Goal: Information Seeking & Learning: Understand process/instructions

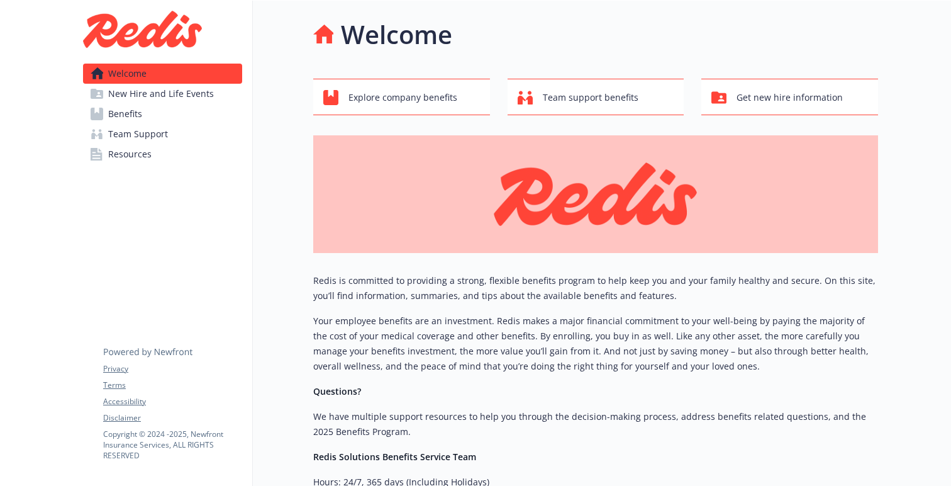
scroll to position [172, 0]
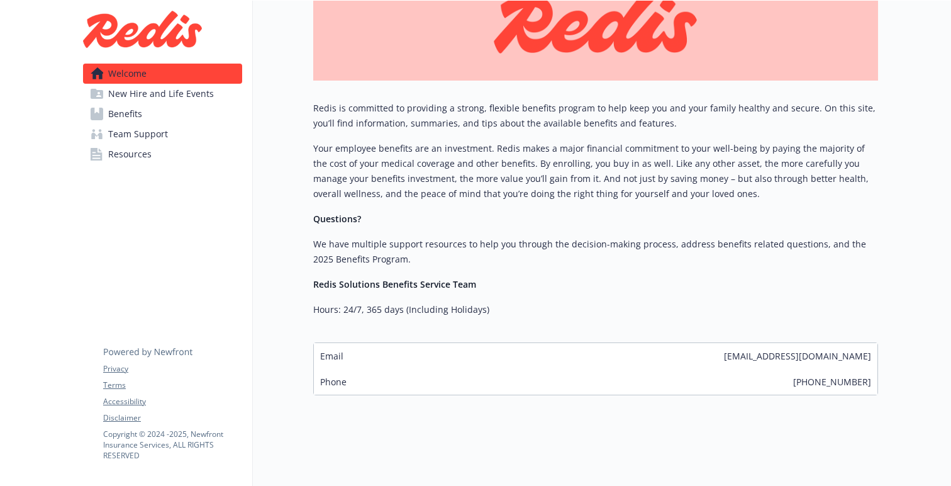
click at [163, 101] on span "New Hire and Life Events" at bounding box center [161, 94] width 106 height 20
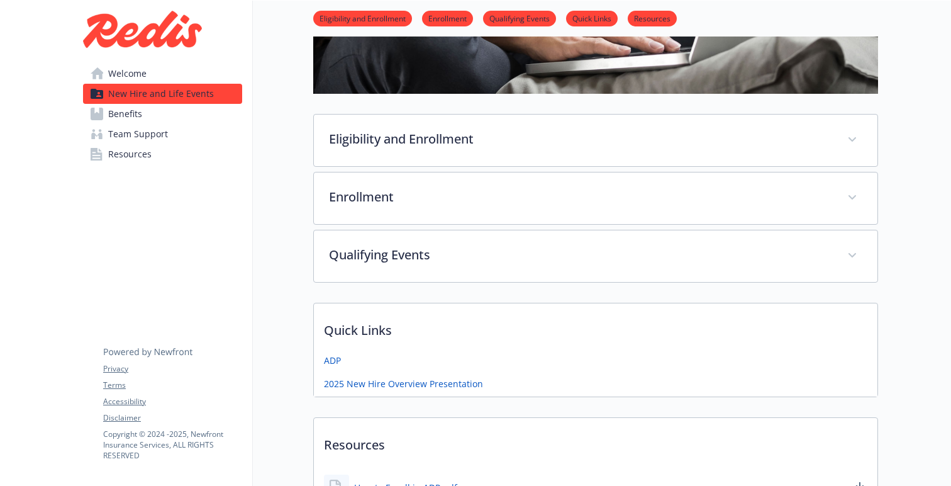
scroll to position [259, 0]
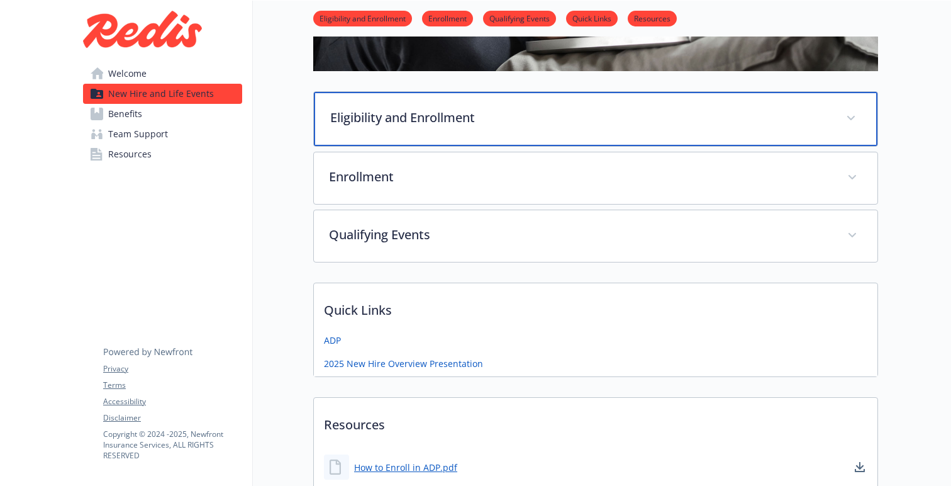
click at [469, 124] on p "Eligibility and Enrollment" at bounding box center [580, 117] width 501 height 19
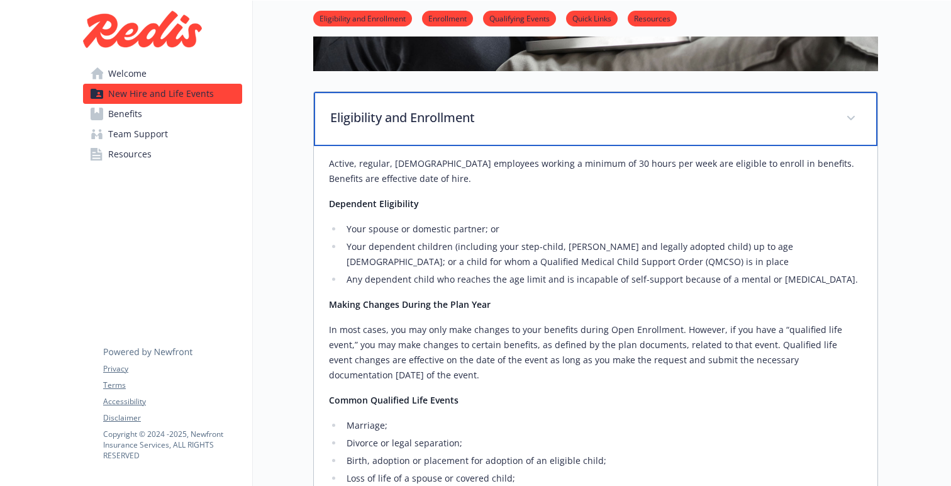
click at [469, 124] on p "Eligibility and Enrollment" at bounding box center [580, 117] width 501 height 19
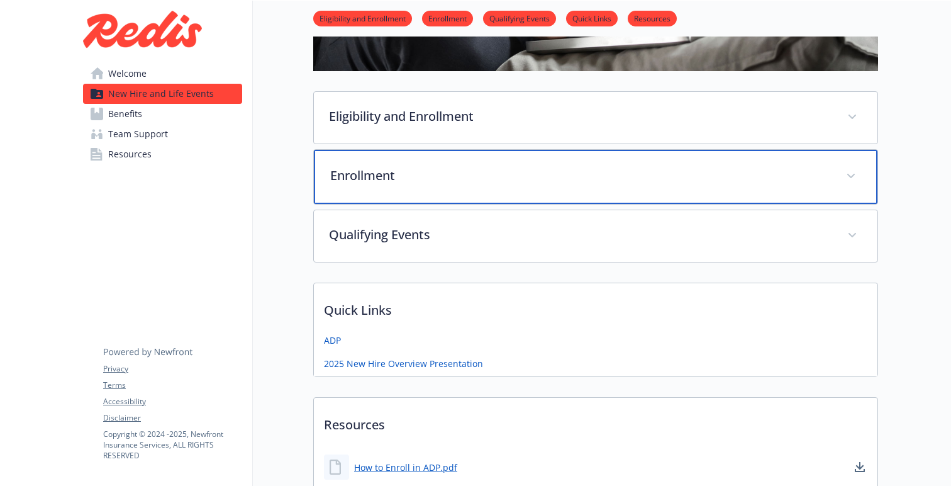
click at [441, 176] on p "Enrollment" at bounding box center [580, 175] width 501 height 19
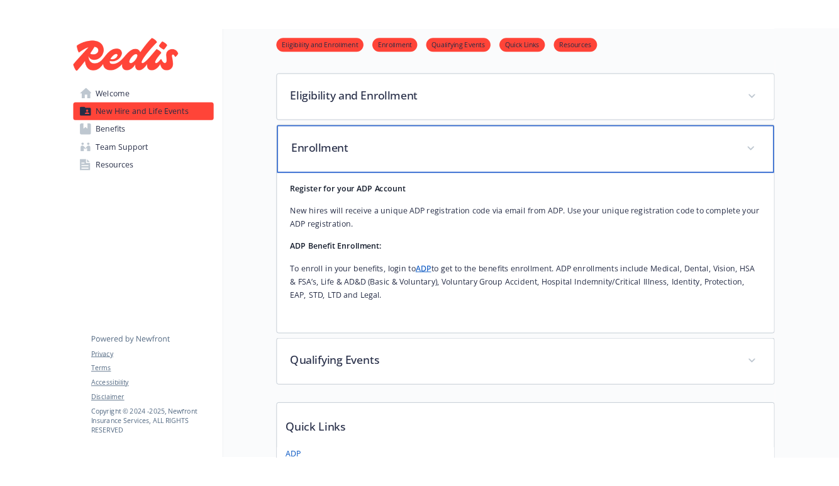
scroll to position [301, 0]
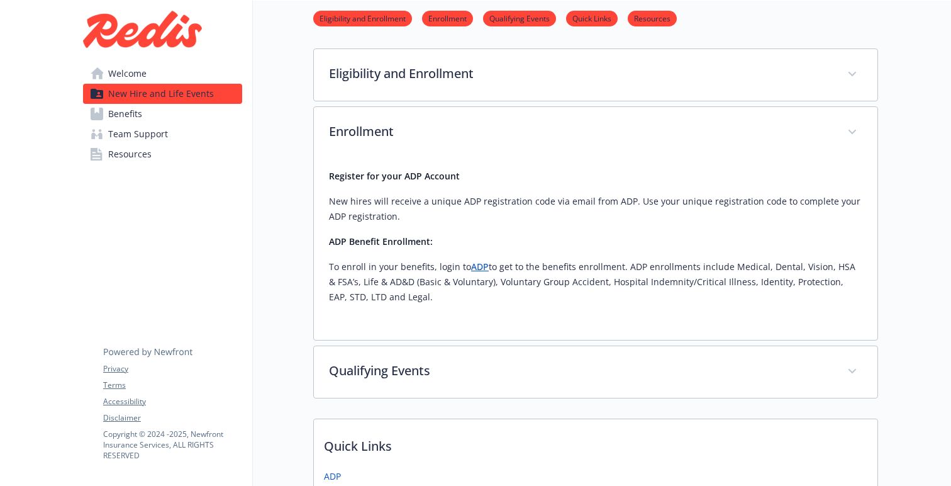
click at [471, 287] on p "To enroll in your benefits, login to ADP to get to the benefits enrollment. ADP…" at bounding box center [595, 281] width 533 height 45
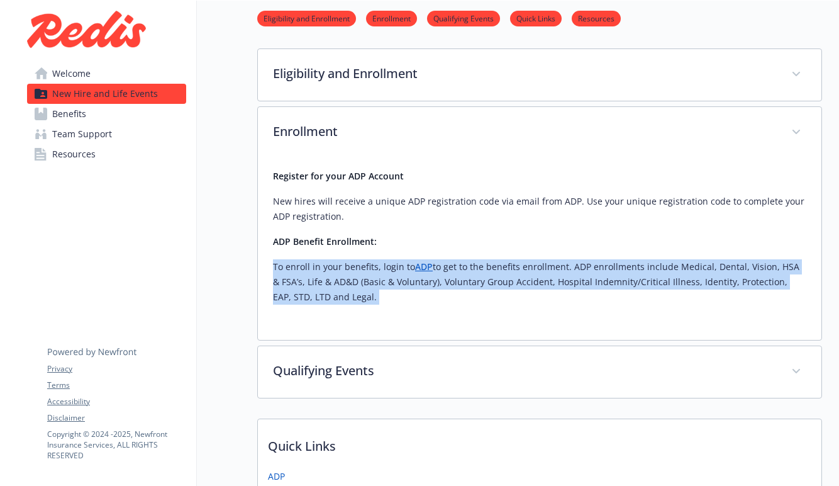
click at [211, 211] on div "New Hire and Life Events Eligibility and Enrollment Enrollment Qualifying Event…" at bounding box center [509, 209] width 625 height 1021
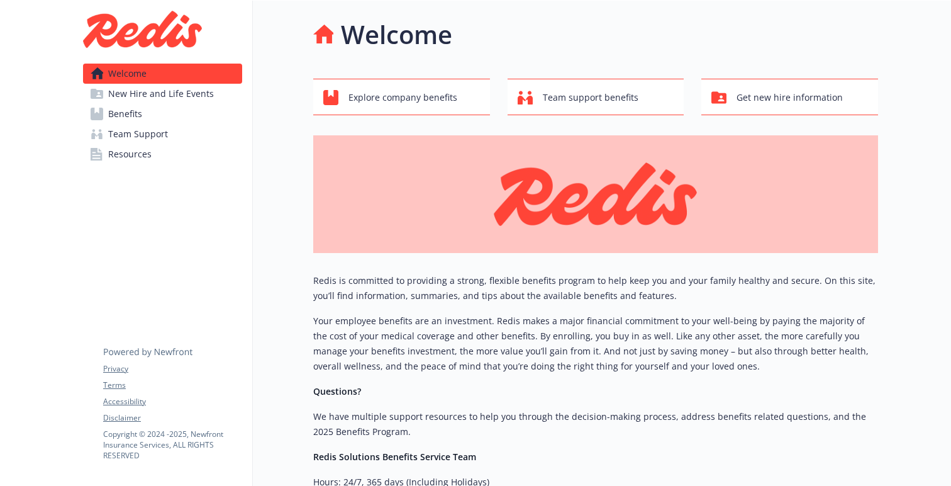
click at [162, 96] on span "New Hire and Life Events" at bounding box center [161, 94] width 106 height 20
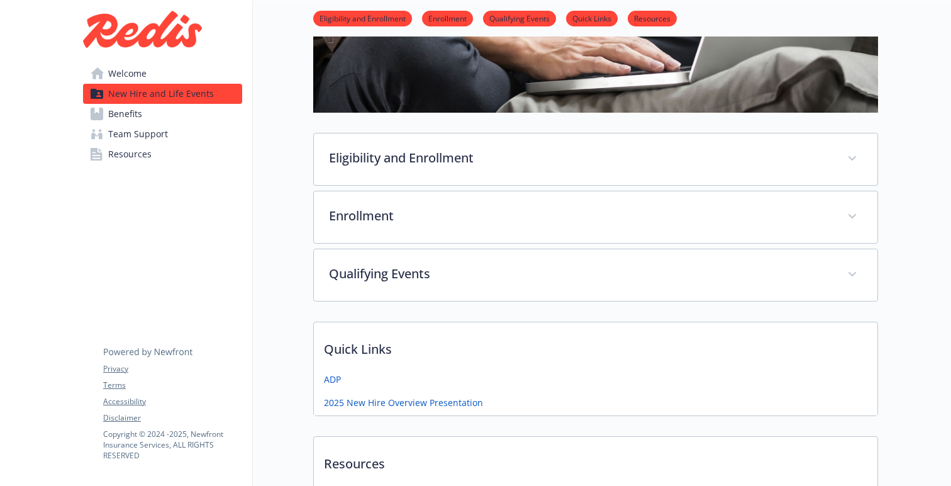
scroll to position [213, 0]
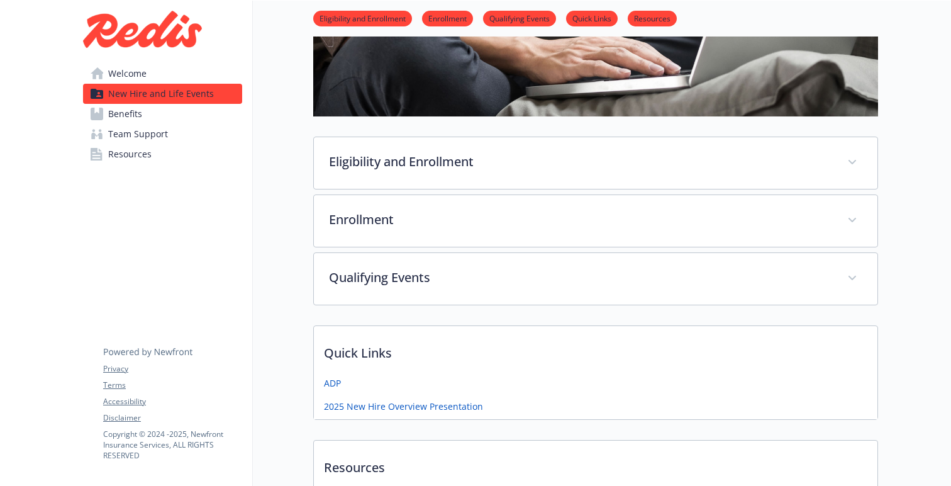
click at [134, 110] on span "Benefits" at bounding box center [125, 114] width 34 height 20
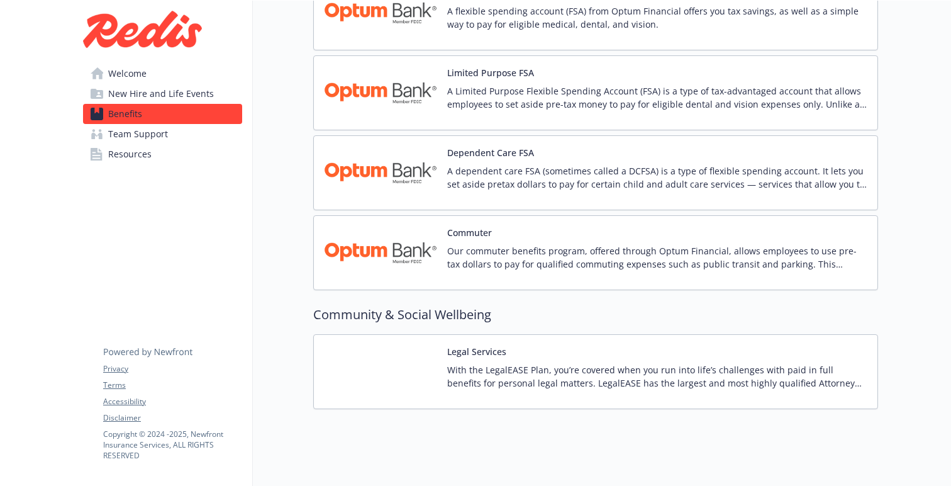
scroll to position [1969, 0]
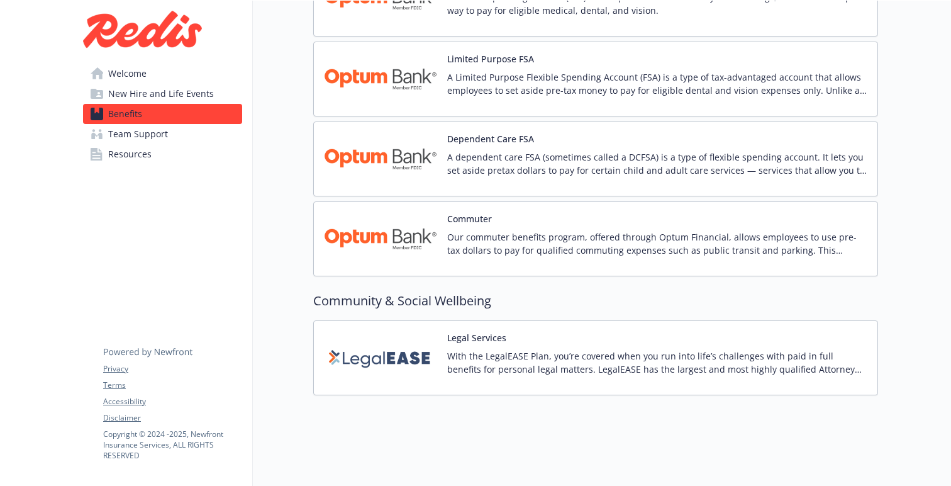
click at [177, 136] on link "Team Support" at bounding box center [162, 134] width 159 height 20
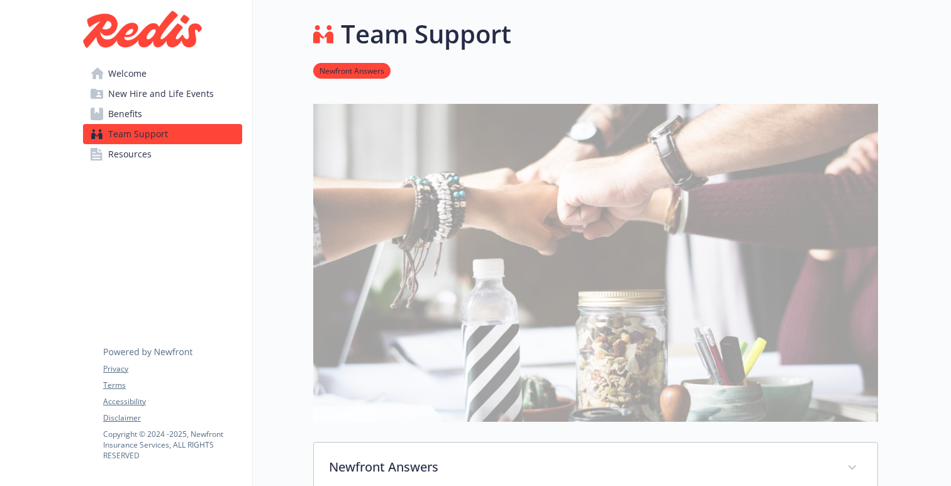
scroll to position [257, 0]
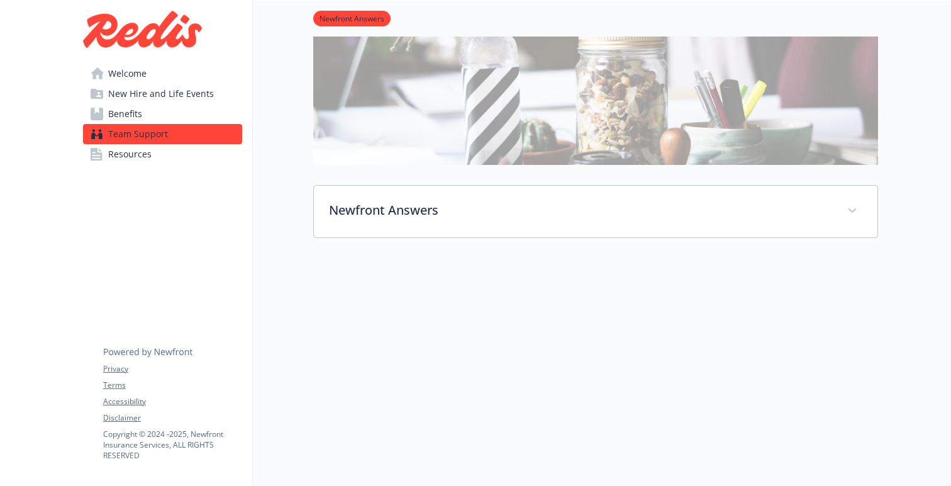
click at [116, 148] on span "Resources" at bounding box center [129, 154] width 43 height 20
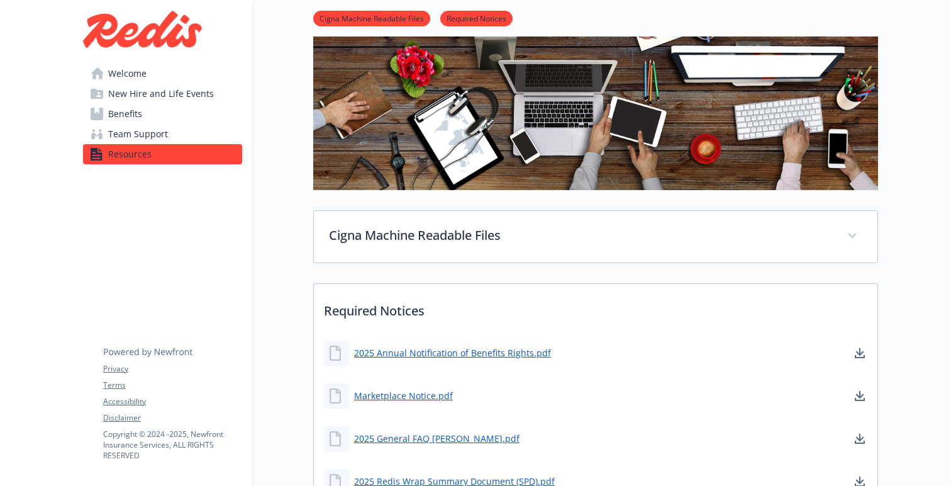
scroll to position [257, 0]
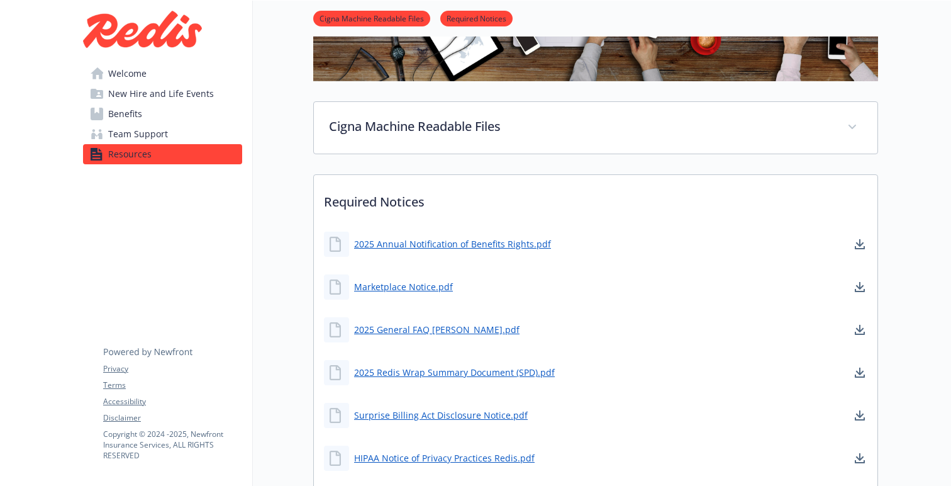
click at [177, 108] on link "Benefits" at bounding box center [162, 114] width 159 height 20
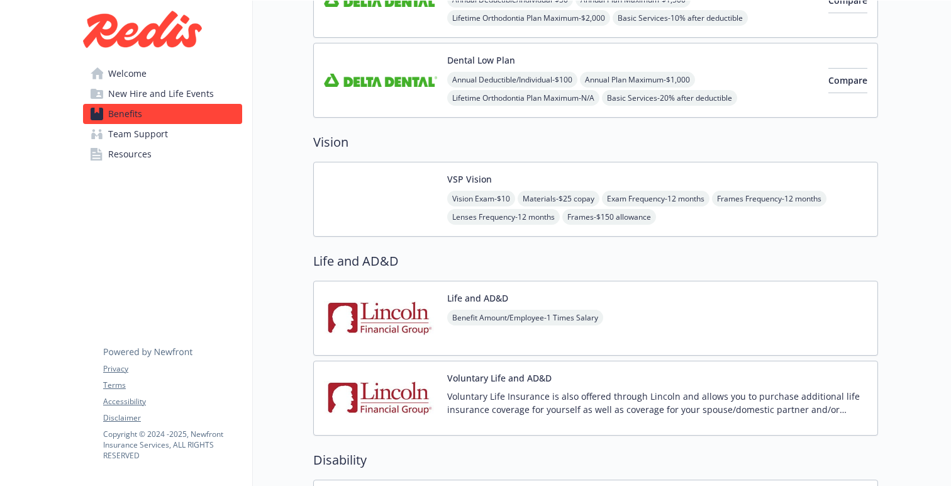
scroll to position [696, 0]
click at [707, 227] on div "VSP Vision Vision Exam - $10 Materials - $25 copay Exam Frequency - 12 months F…" at bounding box center [595, 197] width 565 height 75
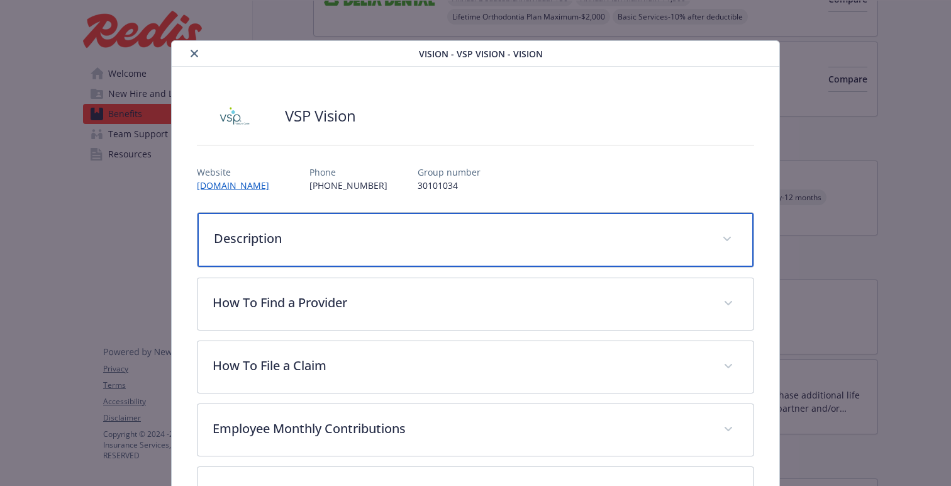
click at [280, 233] on p "Description" at bounding box center [460, 238] width 493 height 19
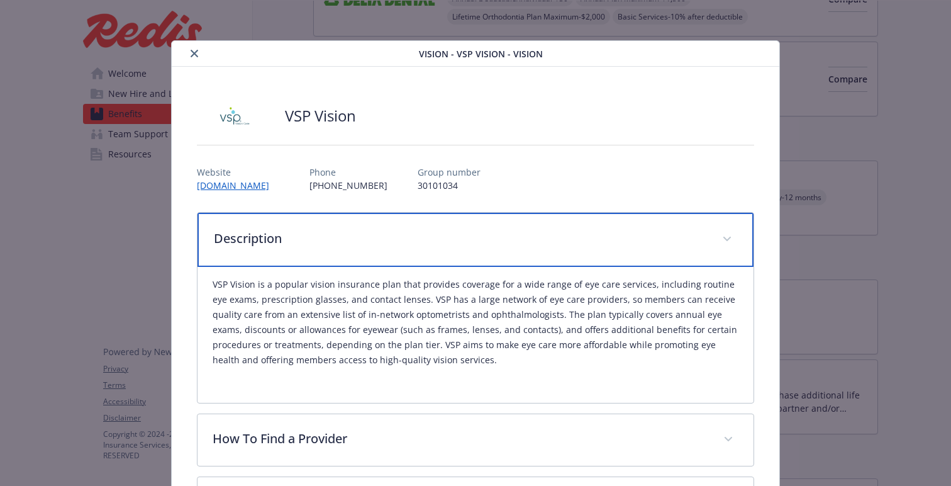
click at [280, 233] on p "Description" at bounding box center [460, 238] width 493 height 19
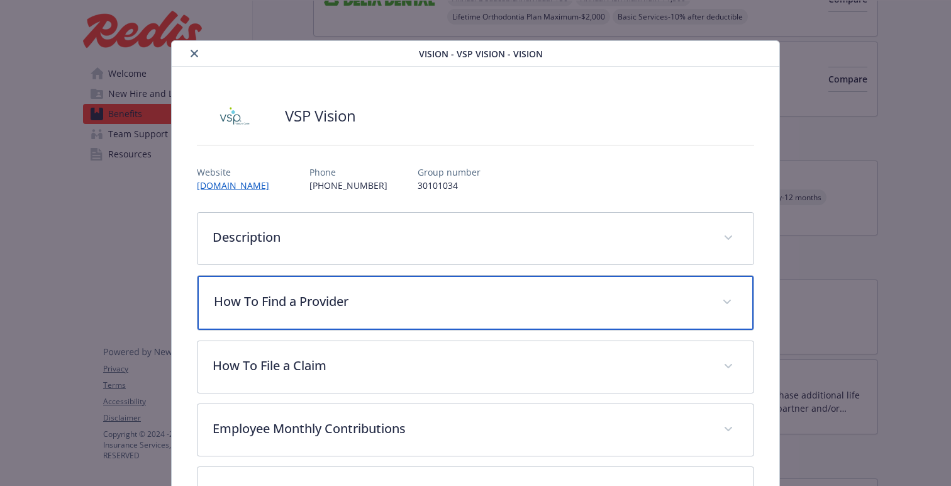
click at [301, 304] on p "How To Find a Provider" at bounding box center [460, 301] width 493 height 19
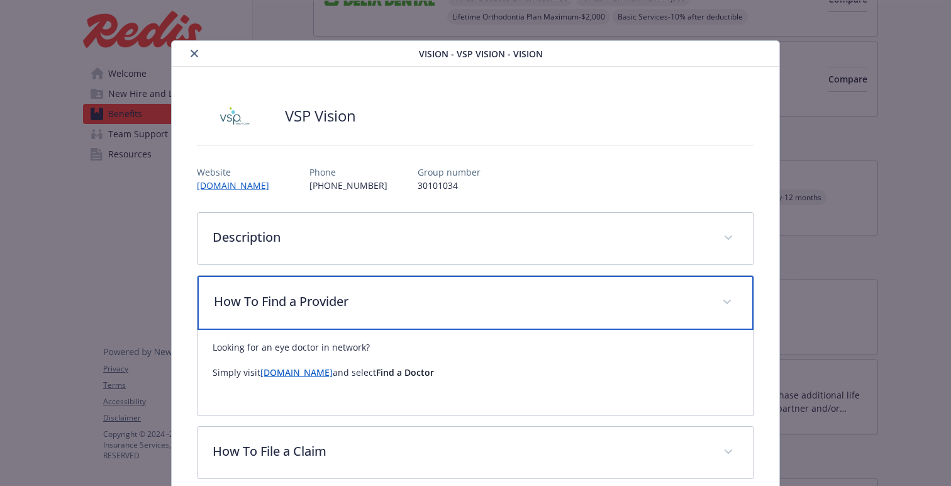
click at [301, 304] on p "How To Find a Provider" at bounding box center [460, 301] width 493 height 19
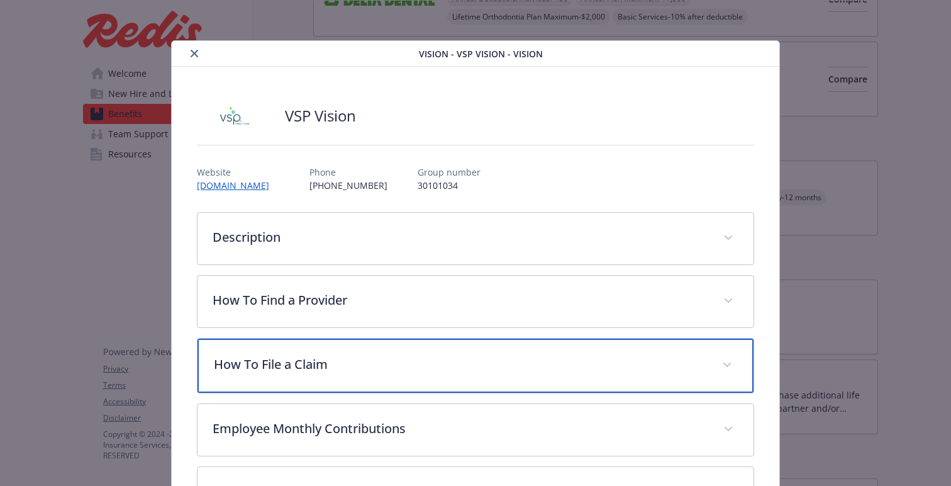
click at [311, 352] on div "How To File a Claim" at bounding box center [476, 365] width 556 height 54
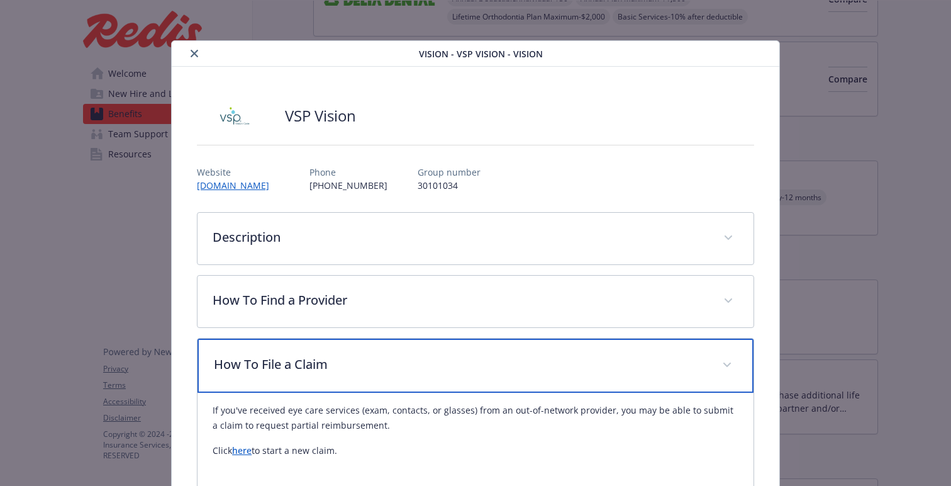
click at [311, 352] on div "How To File a Claim" at bounding box center [476, 365] width 556 height 54
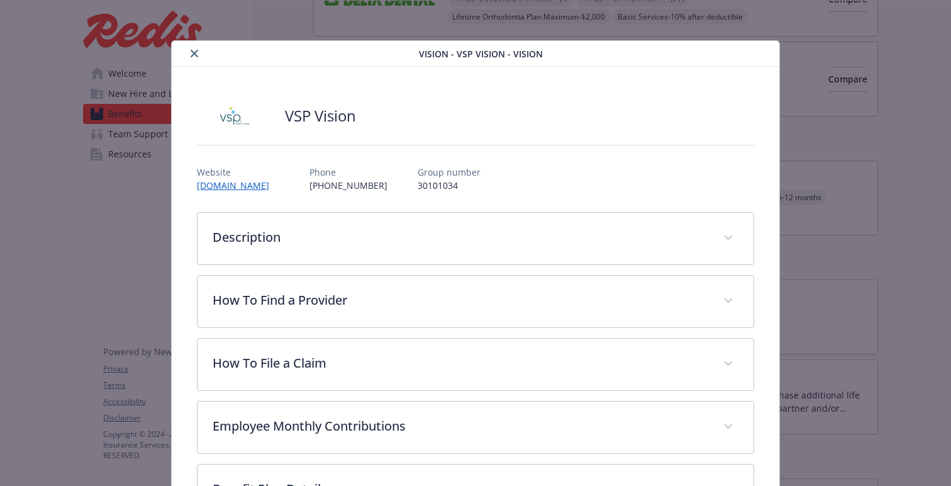
click at [198, 58] on button "close" at bounding box center [194, 53] width 15 height 15
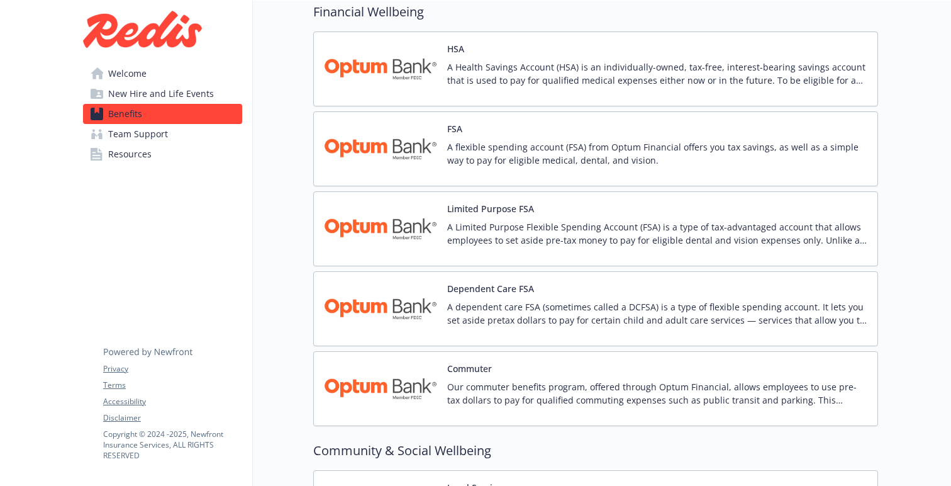
scroll to position [1969, 0]
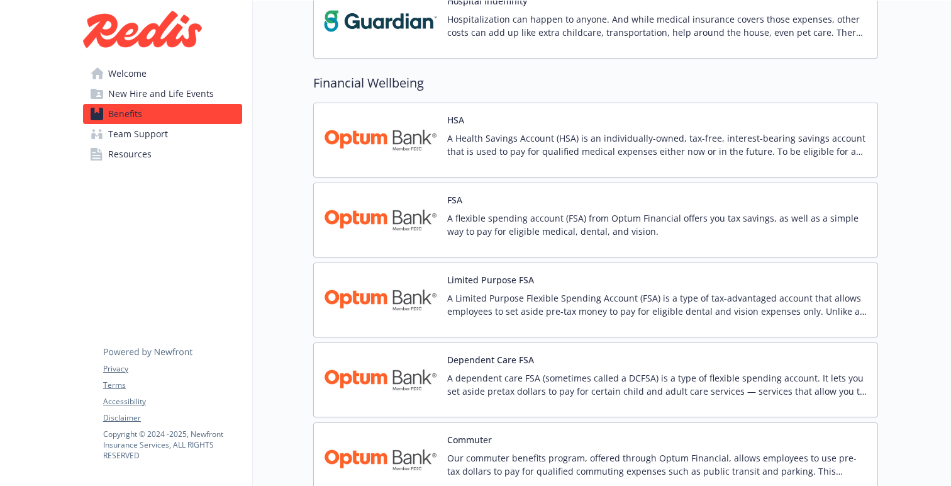
click at [398, 142] on img at bounding box center [380, 139] width 113 height 53
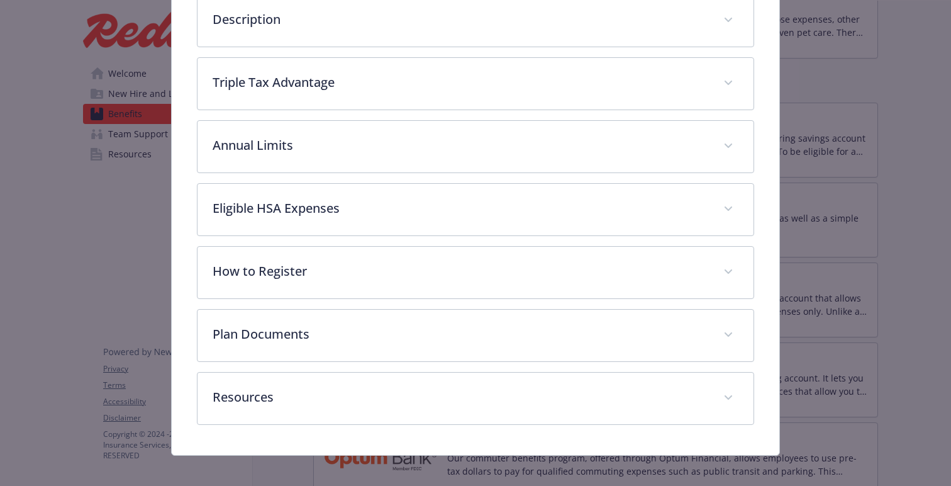
scroll to position [228, 0]
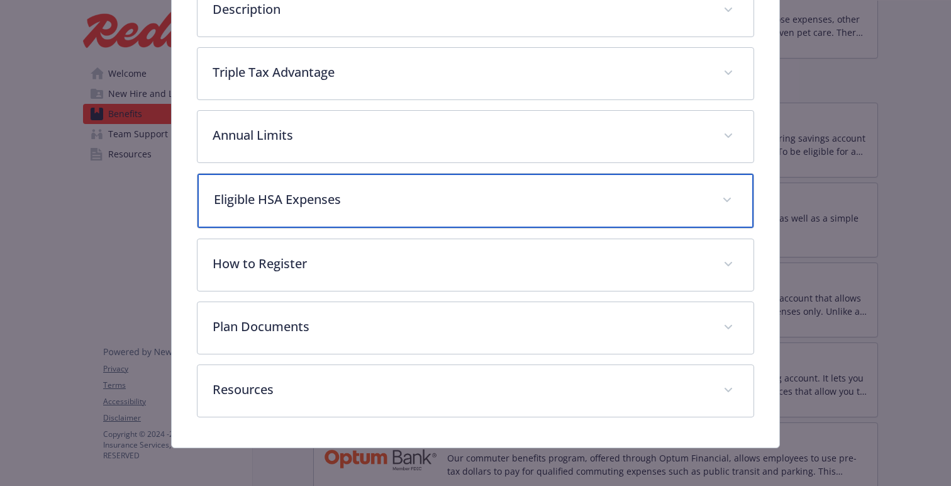
click at [327, 203] on p "Eligible HSA Expenses" at bounding box center [460, 199] width 493 height 19
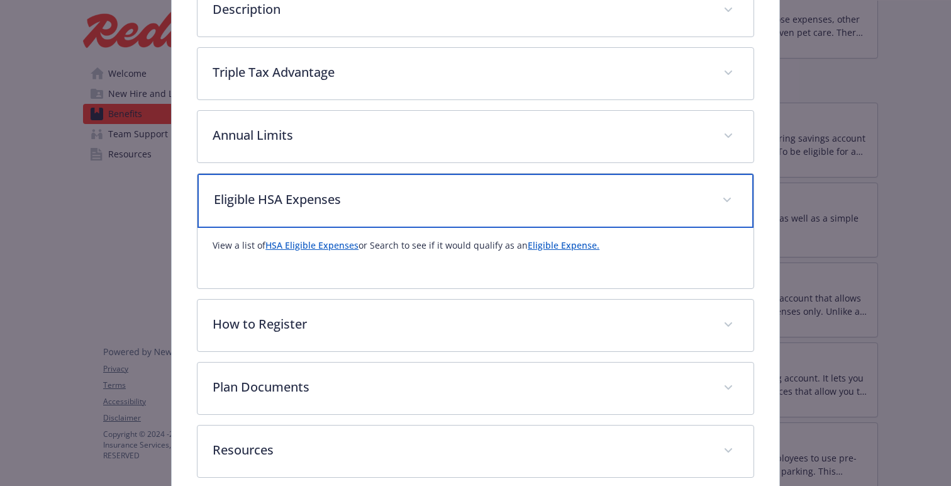
click at [327, 203] on p "Eligible HSA Expenses" at bounding box center [460, 199] width 493 height 19
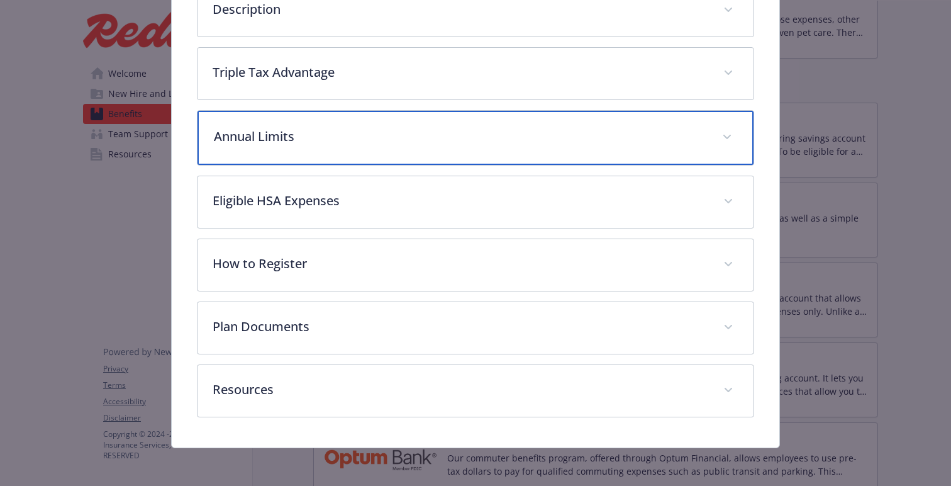
click at [309, 142] on p "Annual Limits" at bounding box center [460, 136] width 493 height 19
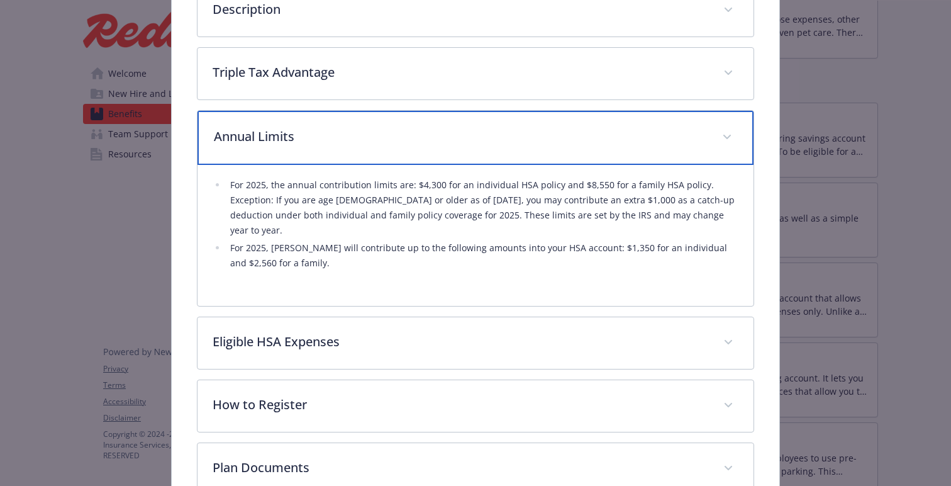
click at [309, 142] on p "Annual Limits" at bounding box center [460, 136] width 493 height 19
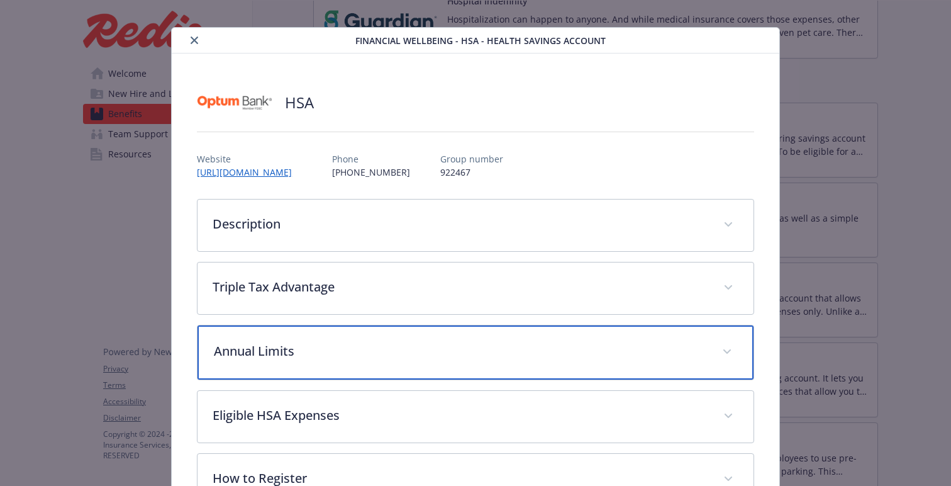
scroll to position [0, 0]
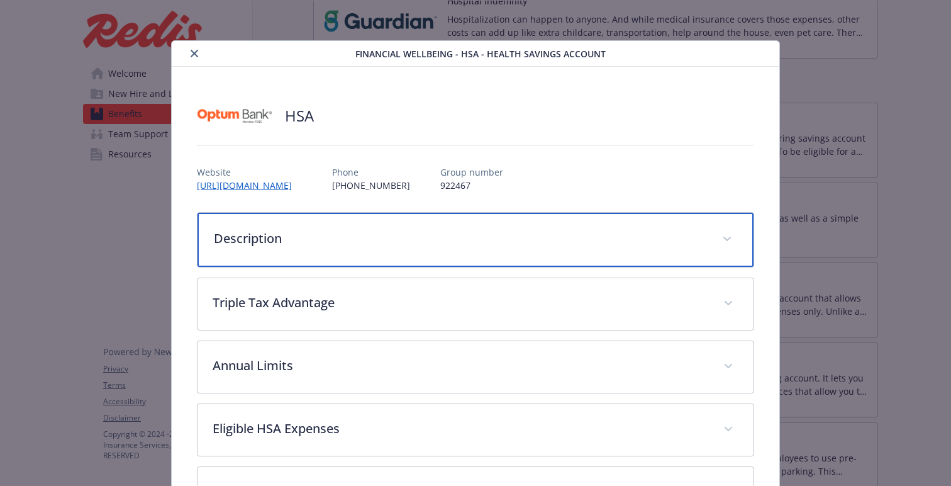
click at [291, 227] on div "Description" at bounding box center [476, 240] width 556 height 54
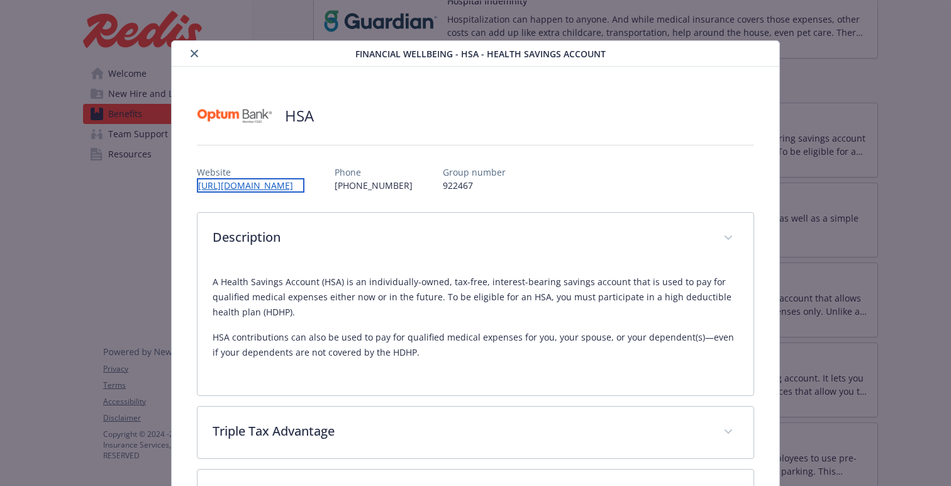
click at [304, 184] on link "https://www.optumbank.com/health-accounts/hsa.html" at bounding box center [251, 185] width 108 height 14
